Goal: Communication & Community: Answer question/provide support

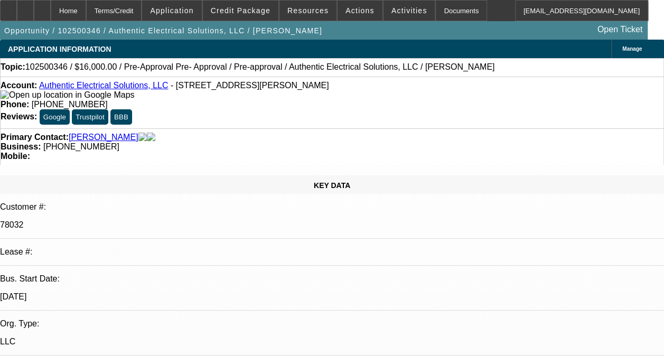
select select "0"
select select "2"
select select "0.1"
select select "1"
select select "2"
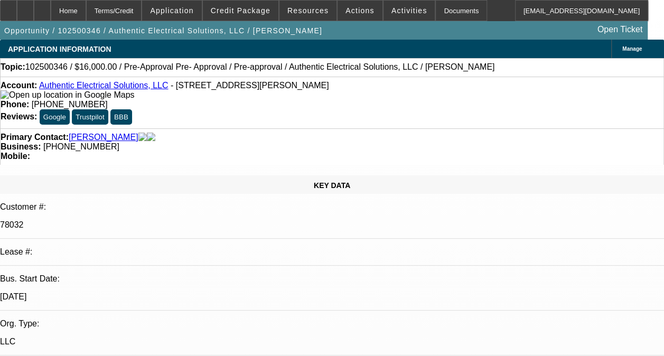
select select "4"
type textarea "THIS IS A SOLD LEASE I DONT HAVE HISTORY WITH ACCOUNT"
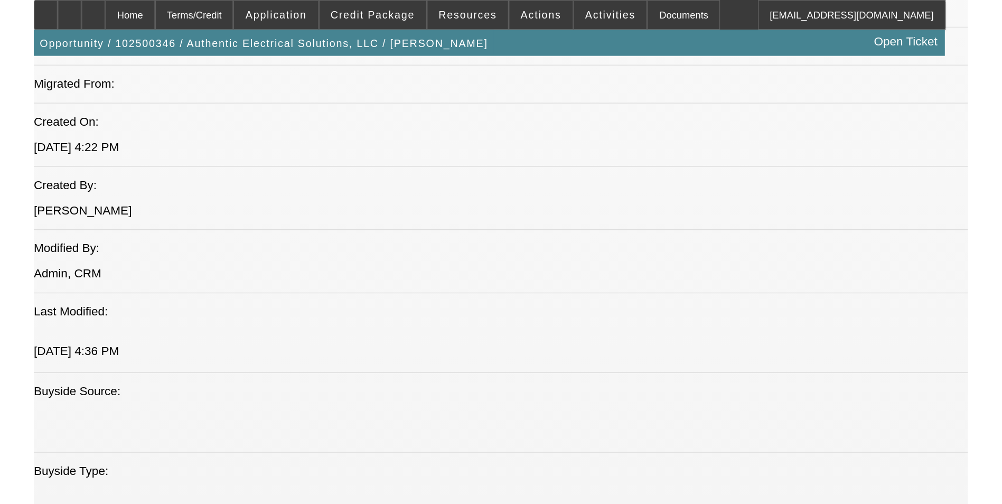
scroll to position [668, 0]
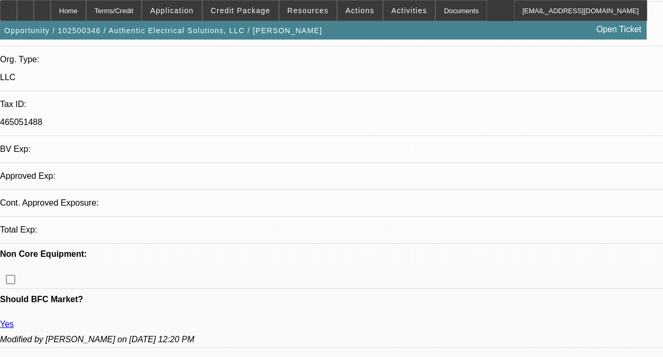
select select "0"
select select "0.1"
select select "4"
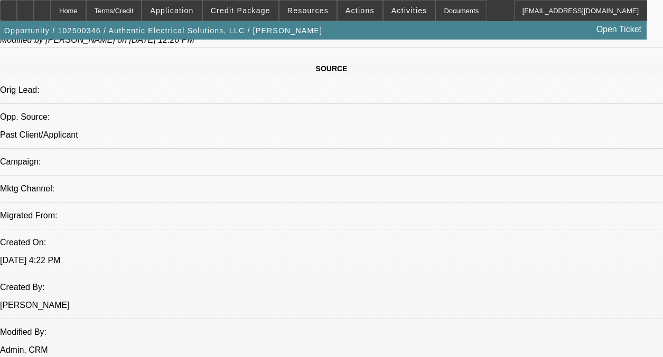
scroll to position [642, 0]
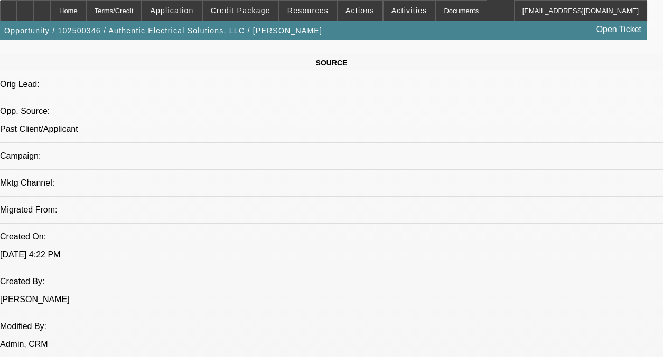
drag, startPoint x: 69, startPoint y: 255, endPoint x: 63, endPoint y: 251, distance: 7.3
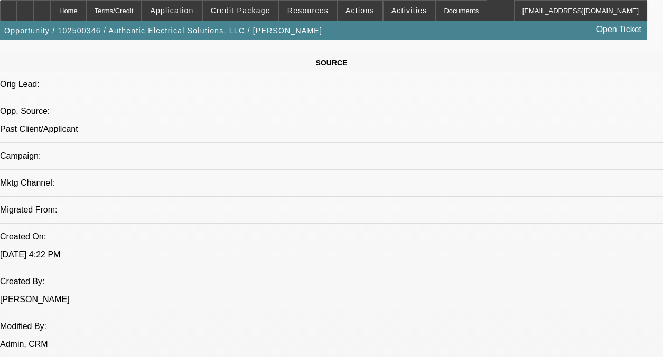
radio input "false"
radio input "true"
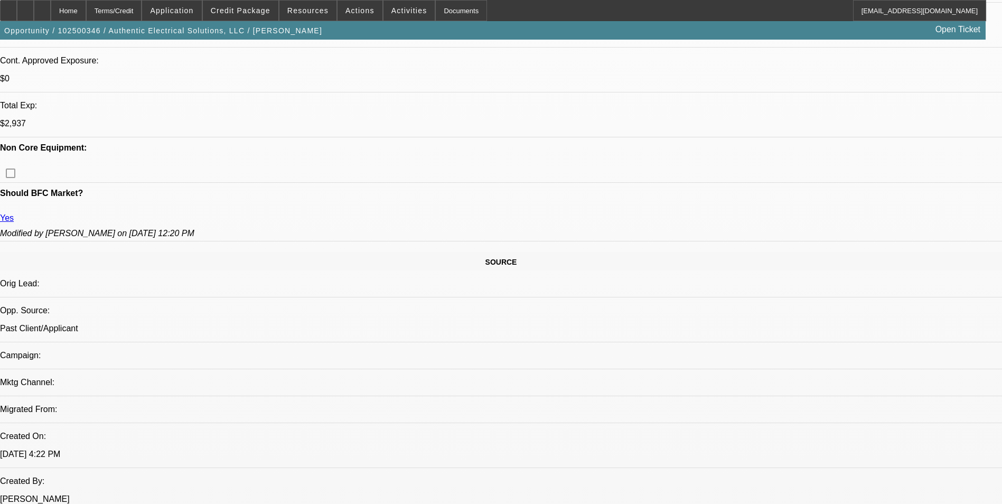
scroll to position [429, 0]
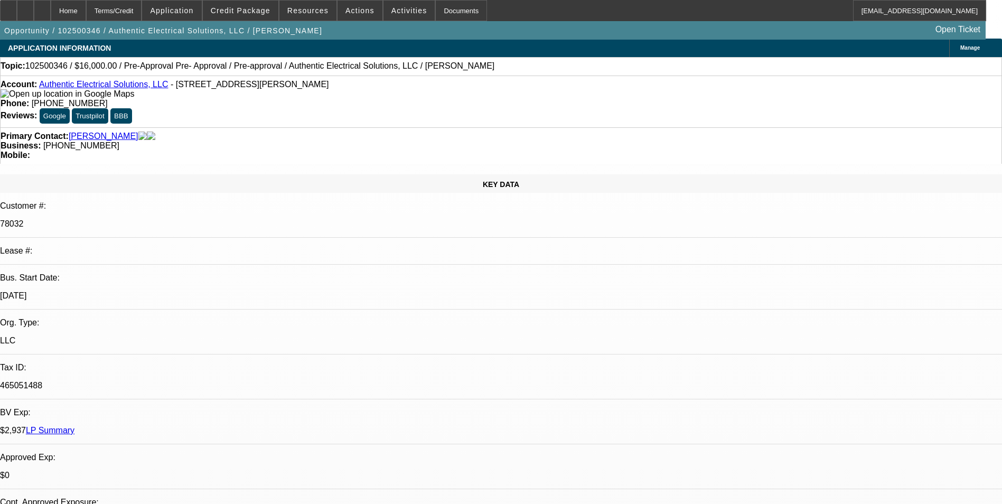
scroll to position [0, 0]
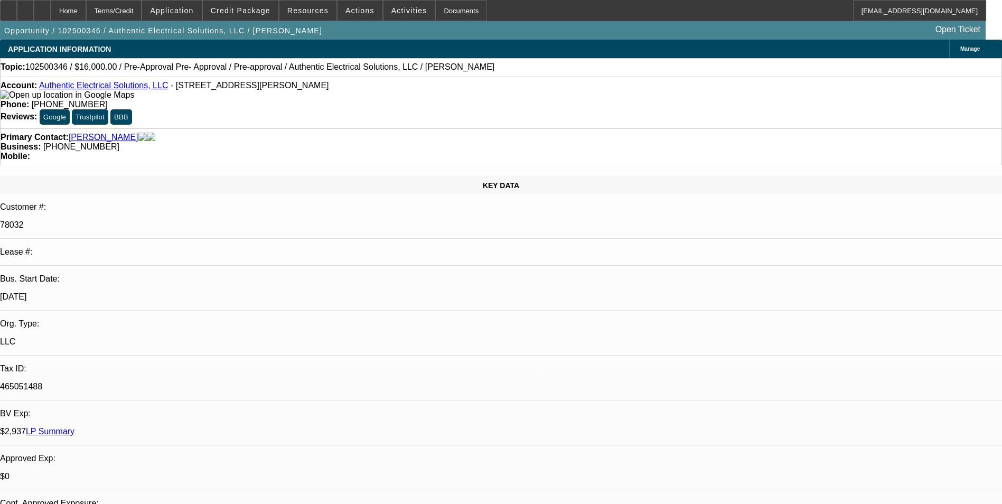
type textarea "D"
type textarea "T"
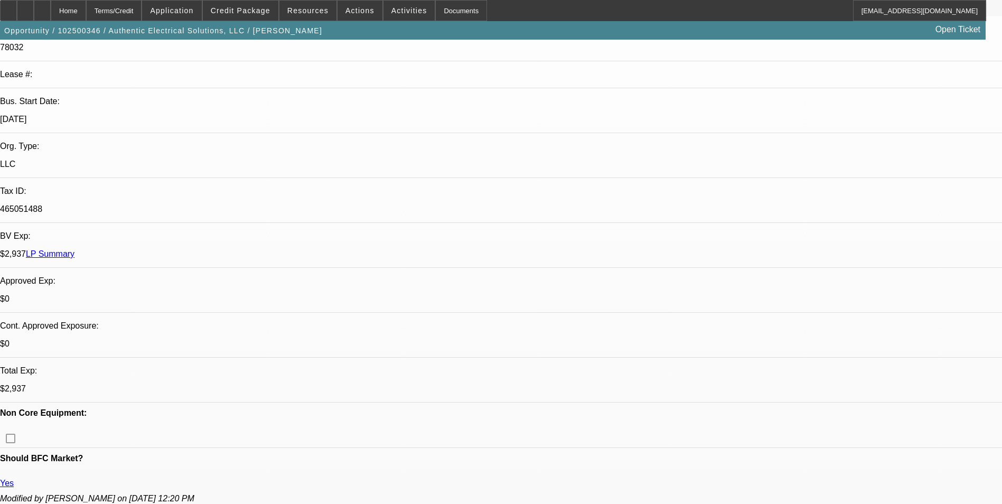
scroll to position [211, 0]
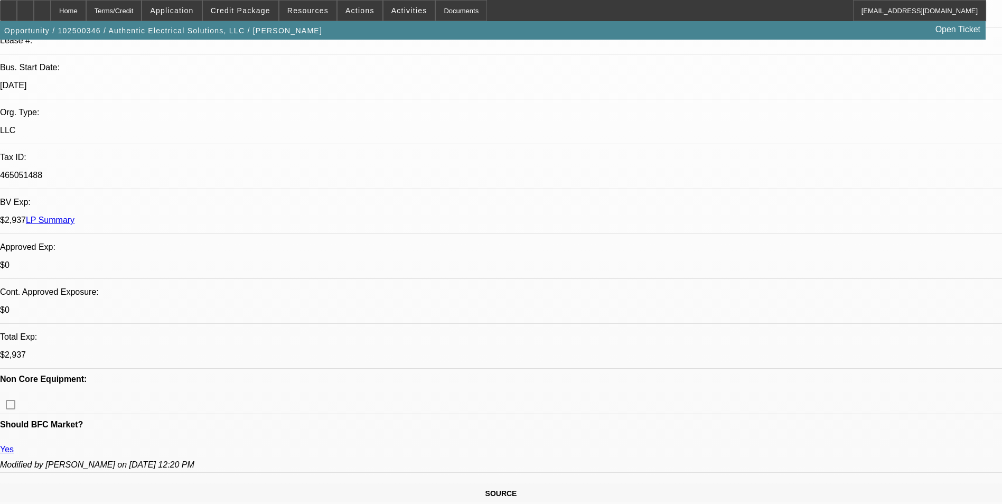
type textarea "DISREGARD PREVIOUS COMMENT TYPE AS THIS IS NOT A "NEGATIVE TYPE""
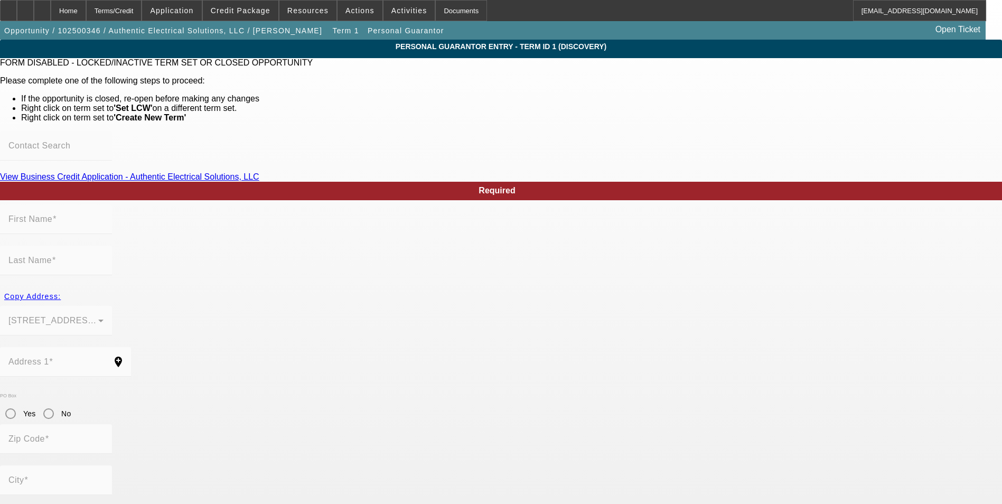
type input "[PERSON_NAME]"
type input "[STREET_ADDRESS][PERSON_NAME]"
radio input "true"
type input "76114"
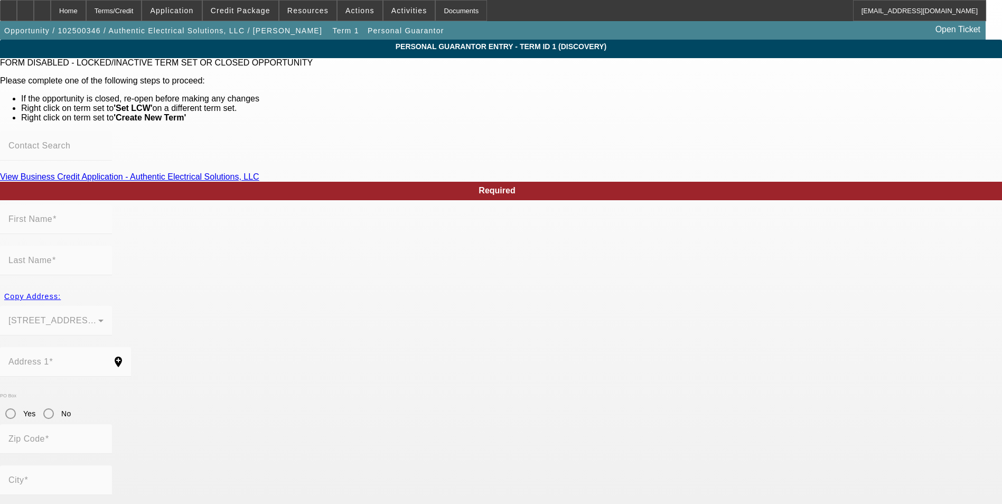
type input "[GEOGRAPHIC_DATA]"
type input "[PHONE_NUMBER]"
type input "100"
type input "463-93-2910"
type input "[EMAIL_ADDRESS][DOMAIN_NAME]"
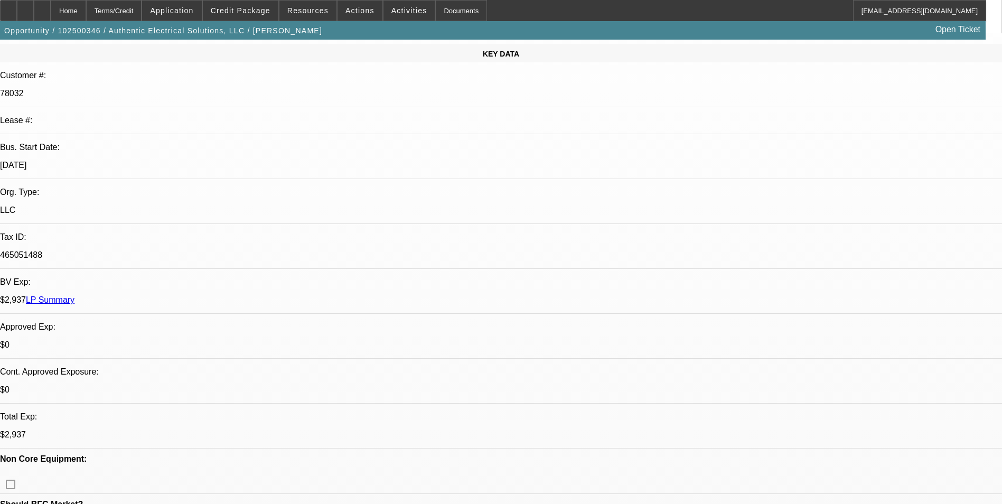
scroll to position [158, 0]
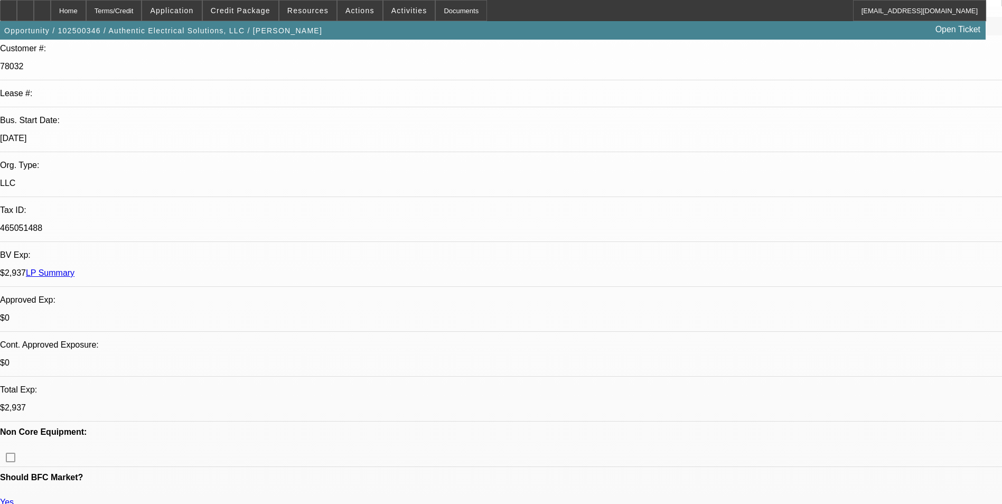
select select "0"
select select "0.1"
select select "4"
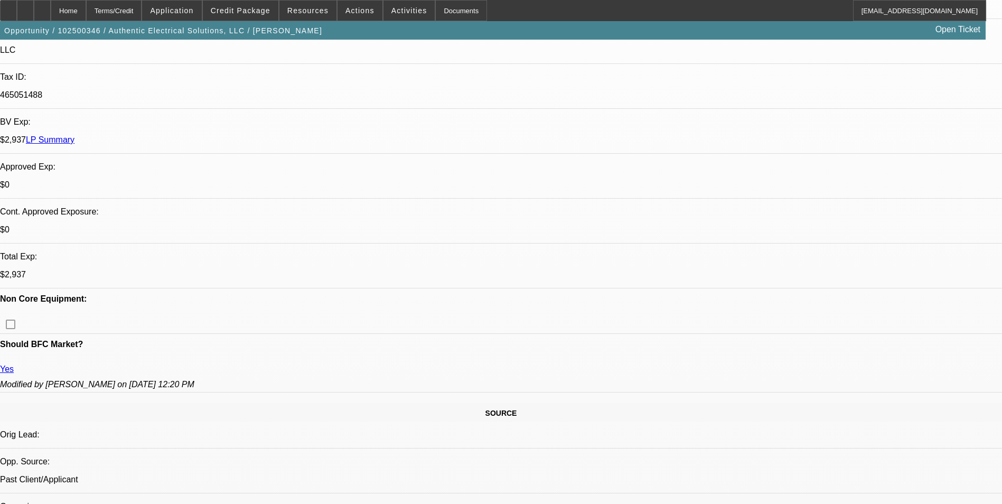
scroll to position [317, 0]
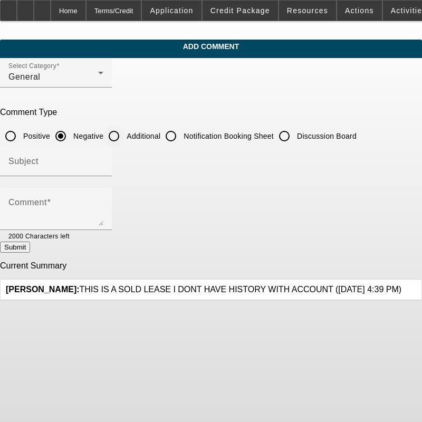
click at [125, 136] on input "Additional" at bounding box center [114, 136] width 21 height 21
radio input "true"
drag, startPoint x: 336, startPoint y: 251, endPoint x: 261, endPoint y: 247, distance: 75.1
click at [261, 247] on div "Submit" at bounding box center [211, 247] width 422 height 11
click at [132, 293] on div "Hernandez, Antonio: THIS IS A SOLD LEASE I DONT HAVE HISTORY WITH ACCOUNT (10/1…" at bounding box center [204, 290] width 396 height 10
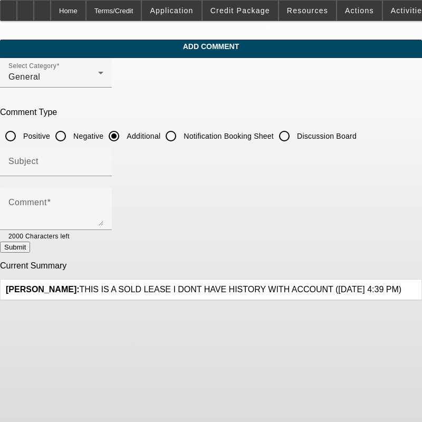
click at [107, 285] on span "Hernandez, Antonio: THIS IS A SOLD LEASE I DONT HAVE HISTORY WITH ACCOUNT (10/1…" at bounding box center [204, 289] width 396 height 9
drag, startPoint x: 104, startPoint y: 281, endPoint x: 310, endPoint y: 286, distance: 206.5
click at [310, 286] on span "Hernandez, Antonio: THIS IS A SOLD LEASE I DONT HAVE HISTORY WITH ACCOUNT (10/1…" at bounding box center [204, 289] width 396 height 9
copy span "THIS IS A SOLD LEASE I DONT HAVE HISTORY WITH ACCOUNT"
drag, startPoint x: 310, startPoint y: 286, endPoint x: 374, endPoint y: 283, distance: 64.5
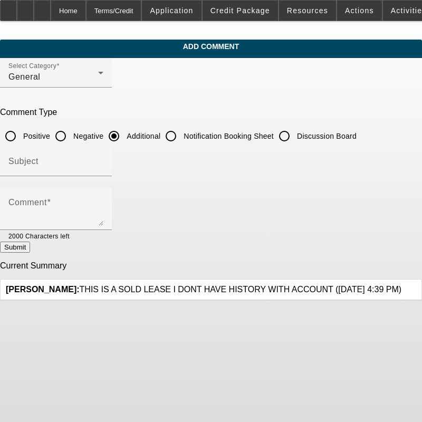
click at [402, 285] on icon at bounding box center [402, 285] width 0 height 0
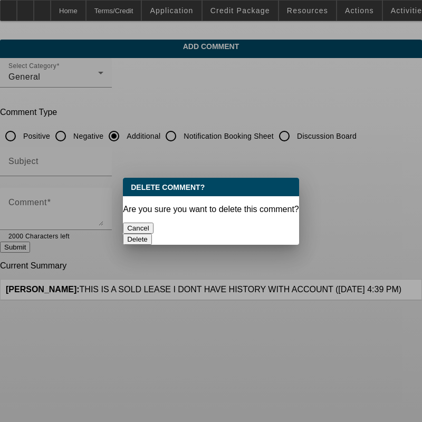
click at [241, 234] on div "Delete" at bounding box center [211, 239] width 176 height 11
drag, startPoint x: 241, startPoint y: 232, endPoint x: 232, endPoint y: 222, distance: 13.8
click at [152, 234] on button "Delete" at bounding box center [137, 239] width 29 height 11
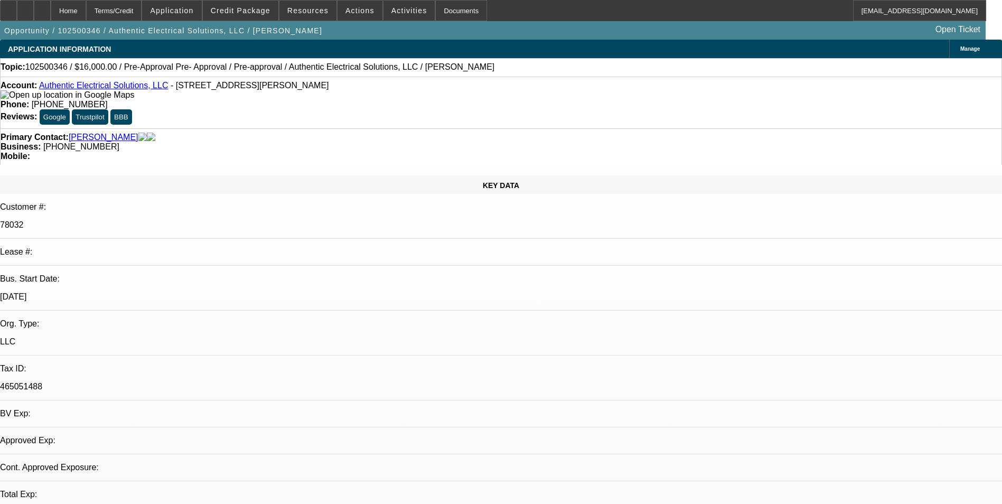
select select "0"
select select "0.1"
select select "1"
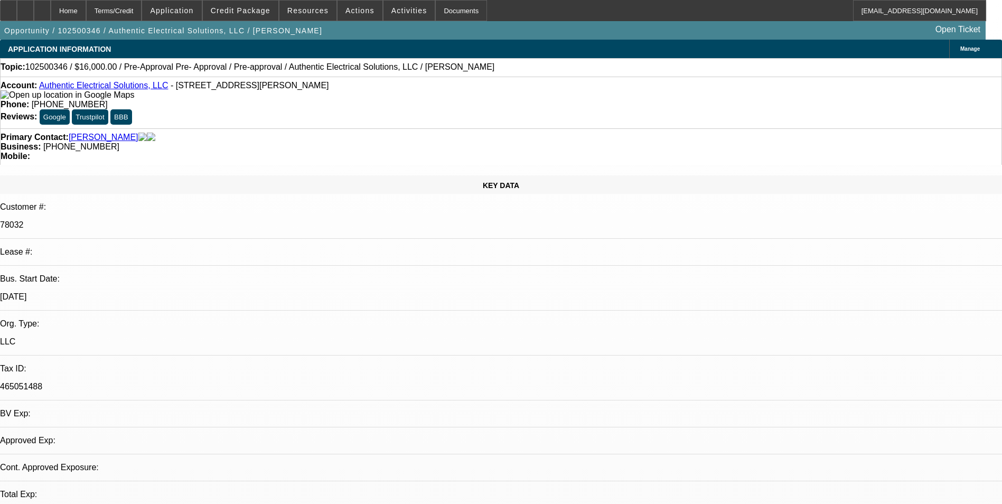
select select "4"
radio input "true"
paste textarea "THIS IS A SOLD LEASE I DONT HAVE HISTORY WITH ACCOUNT"
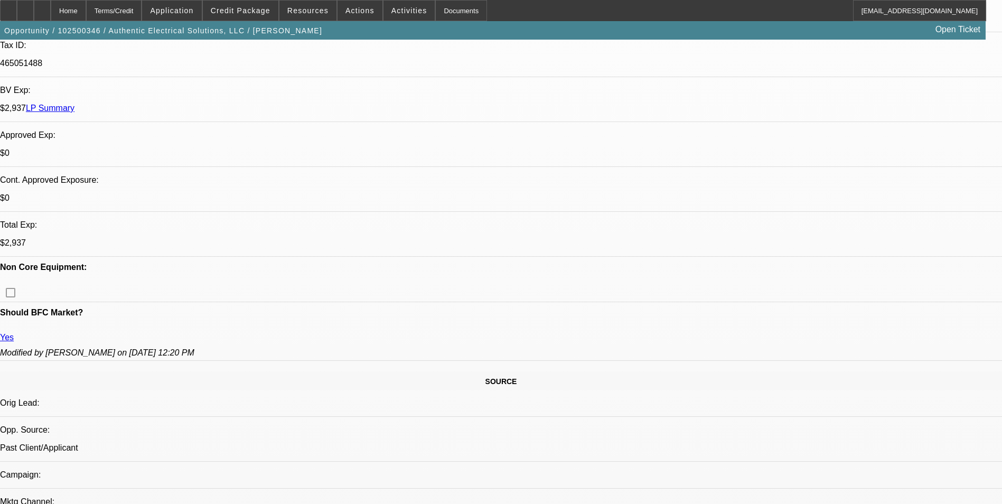
scroll to position [317, 0]
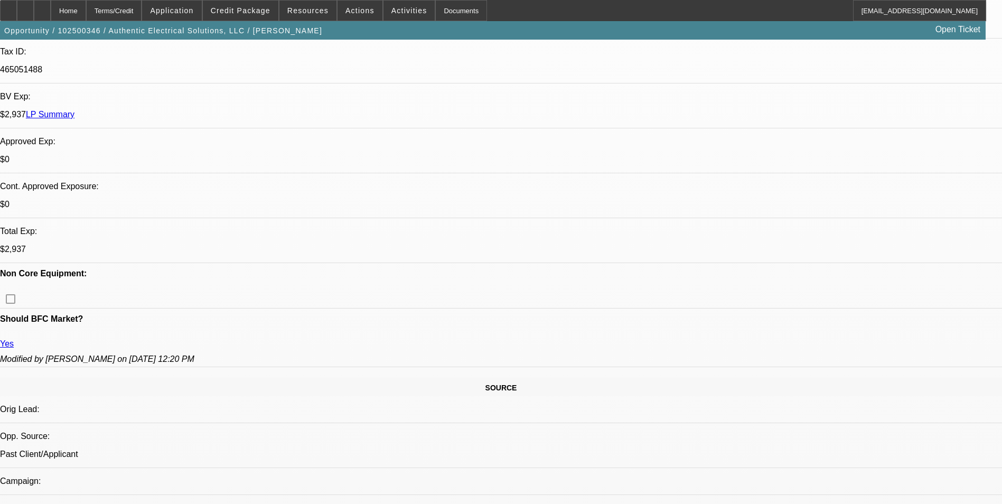
type textarea "THIS IS A SOLD LEASE I DONT HAVE HISTORY WITH ACCOUNT"
radio input "true"
